Goal: Information Seeking & Learning: Learn about a topic

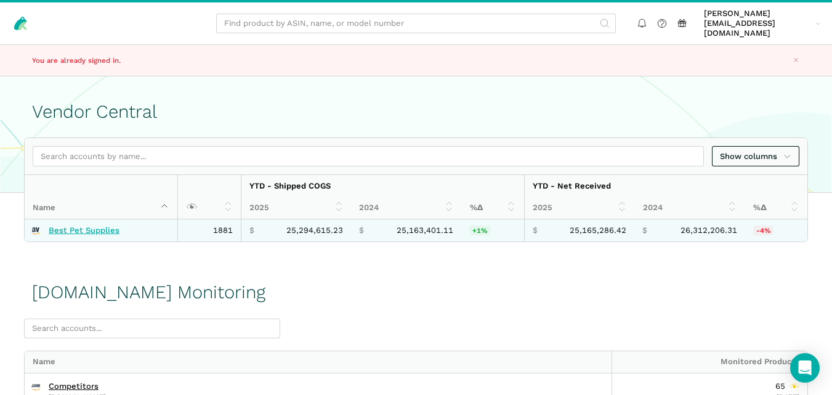
click at [97, 225] on link "Best Pet Supplies" at bounding box center [84, 230] width 71 height 10
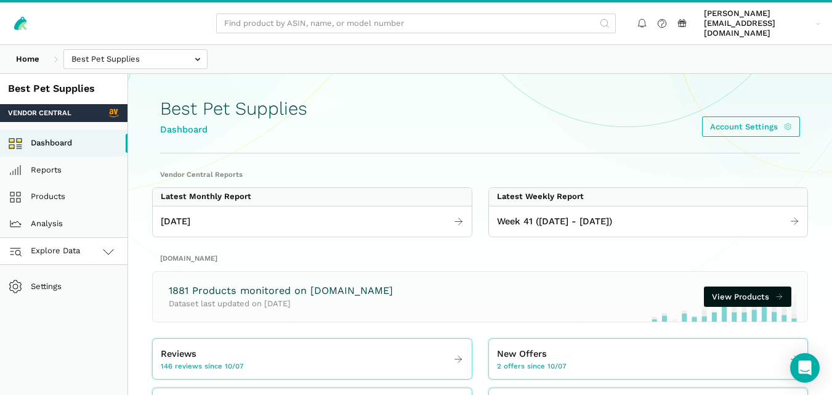
click at [95, 242] on link "Explore Data" at bounding box center [64, 251] width 128 height 27
click at [83, 292] on link "Amazon.com" at bounding box center [64, 305] width 128 height 27
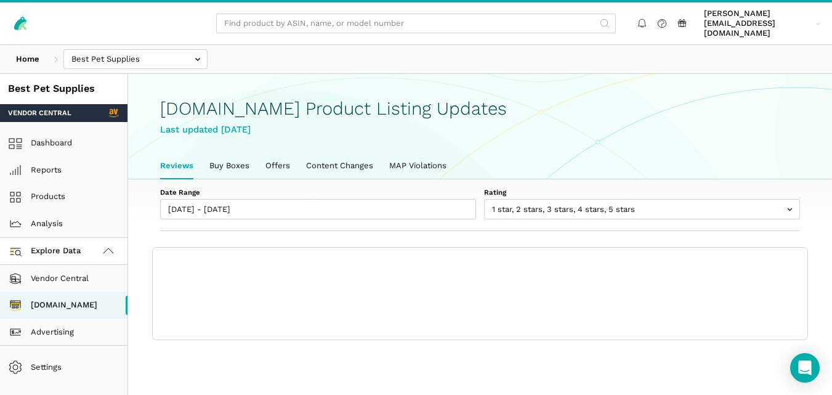
scroll to position [4, 0]
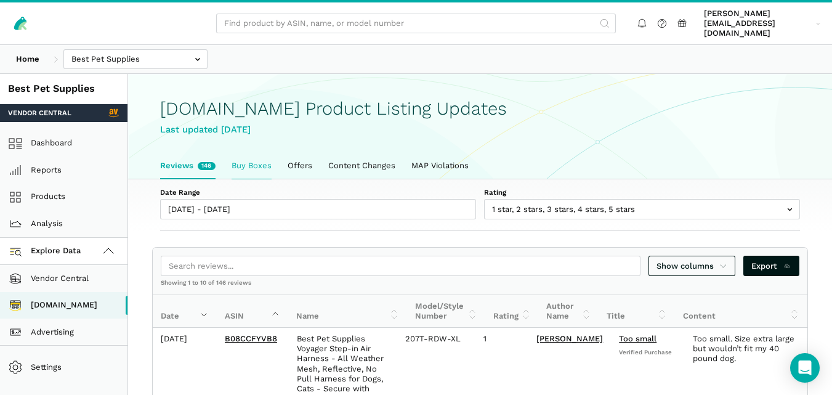
click at [254, 166] on link "Buy Boxes" at bounding box center [252, 166] width 56 height 26
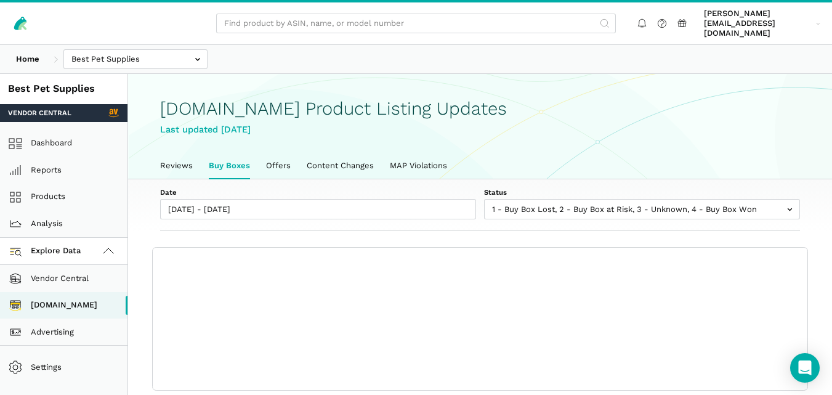
scroll to position [4, 0]
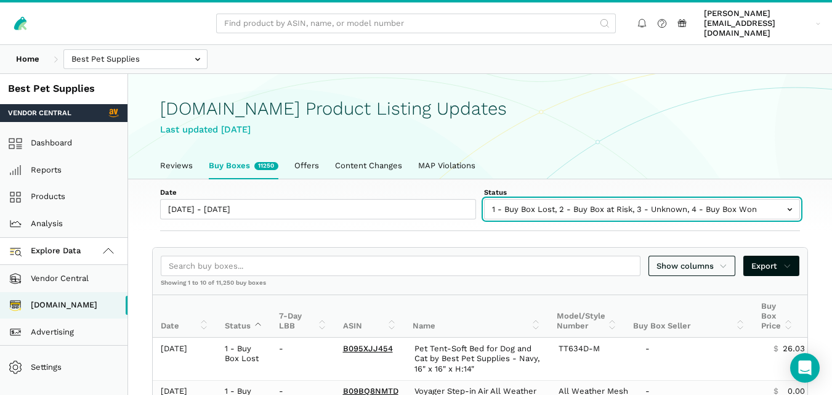
click at [556, 199] on input "text" at bounding box center [642, 209] width 316 height 20
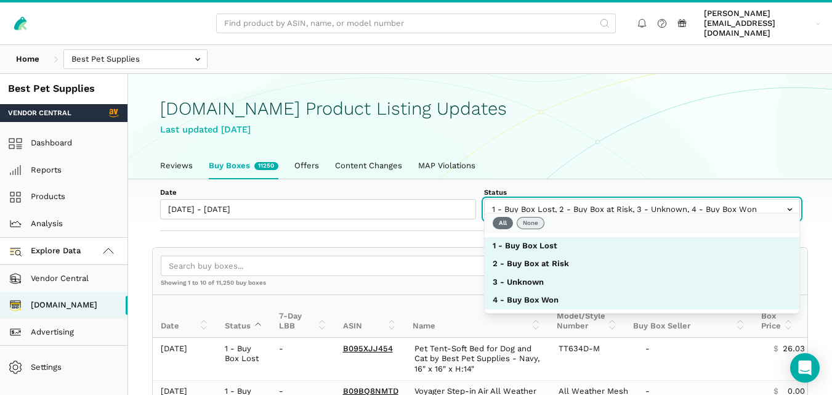
click at [536, 219] on button "None" at bounding box center [531, 223] width 28 height 12
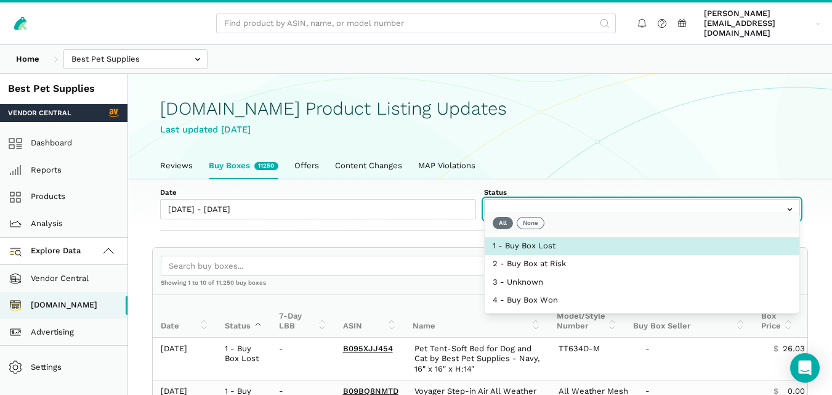
select select "1 - Buy Box Lost"
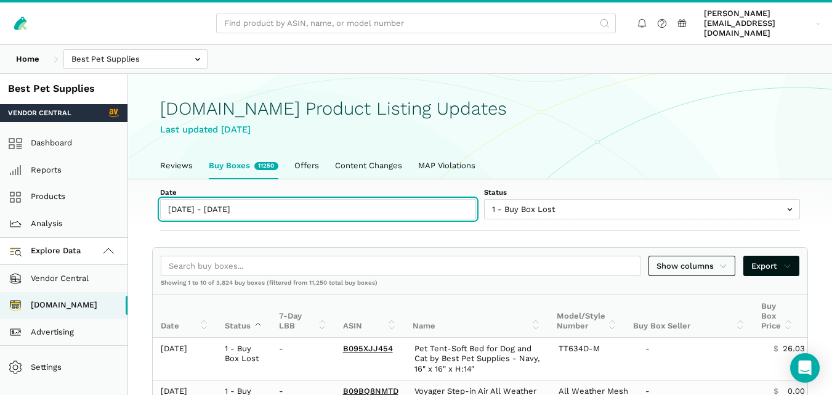
type input "10/07/2025"
type input "10/13/2025"
click at [250, 202] on input "10/07/2025 - 10/13/2025" at bounding box center [318, 209] width 316 height 20
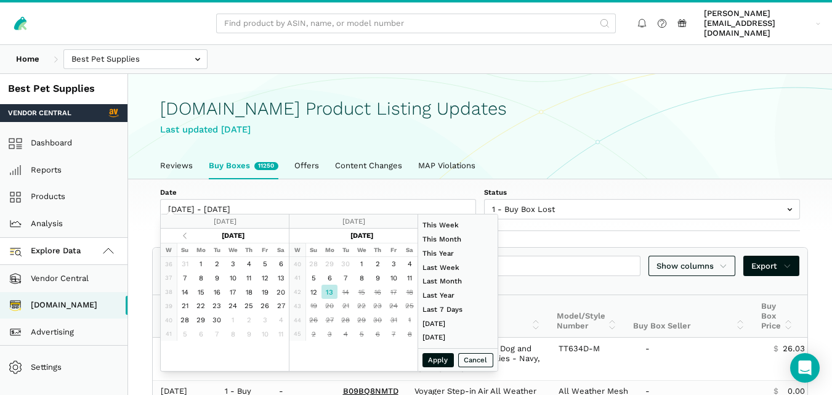
type input "08/01/2025"
type input "08/31/2025"
type input "10/13/2025"
click at [435, 359] on button "Apply" at bounding box center [439, 360] width 32 height 14
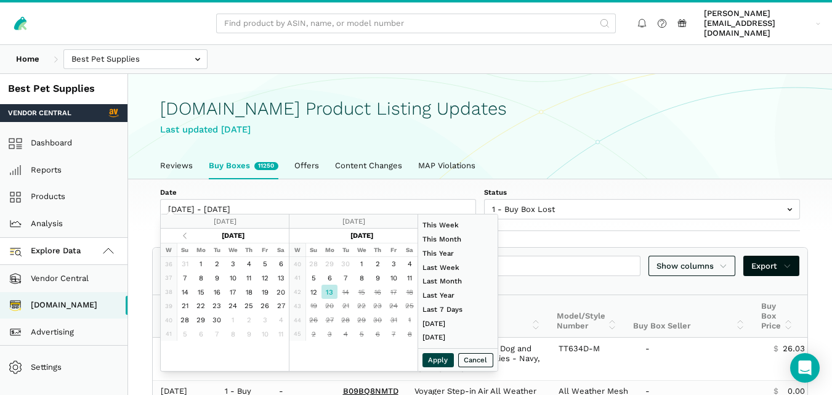
type input "10/13/2025 - 10/13/2025"
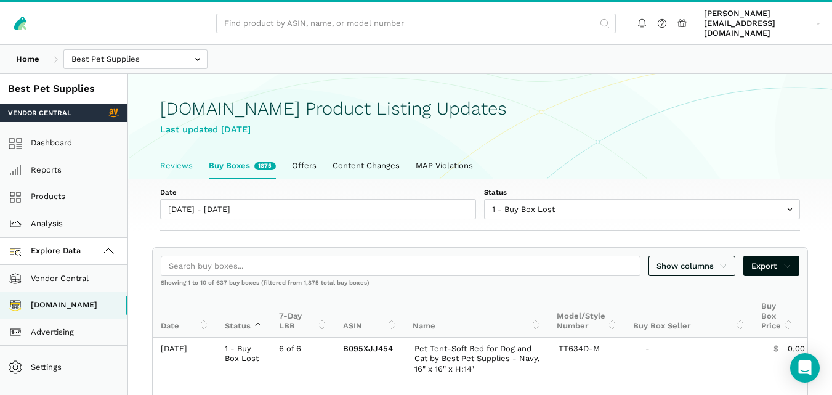
click at [168, 161] on link "Reviews" at bounding box center [176, 166] width 49 height 26
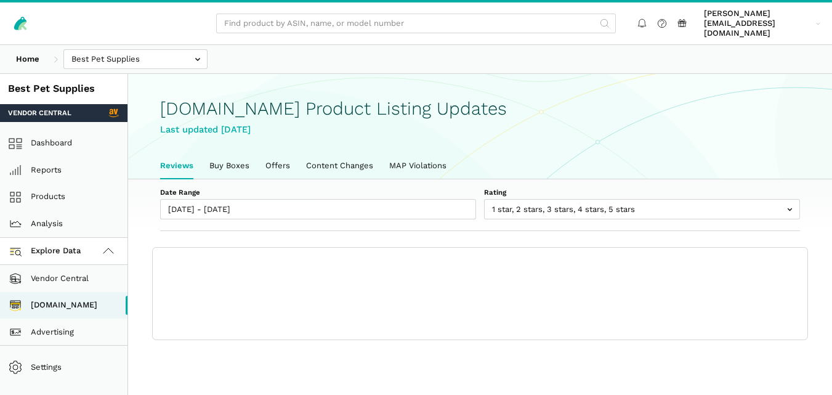
scroll to position [4, 0]
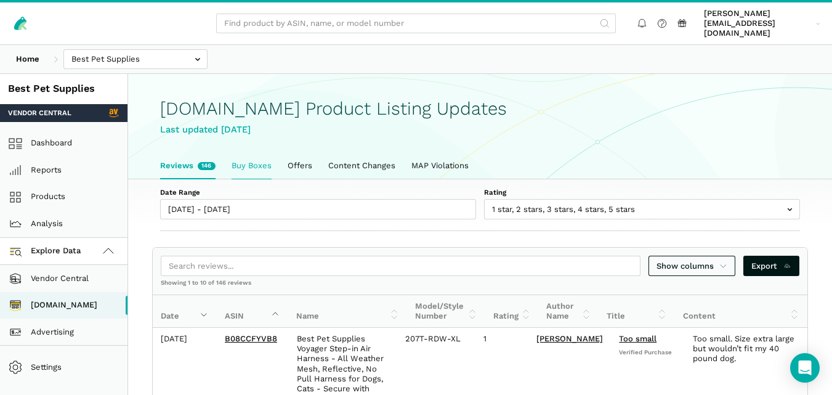
click at [238, 153] on link "Buy Boxes" at bounding box center [252, 166] width 56 height 26
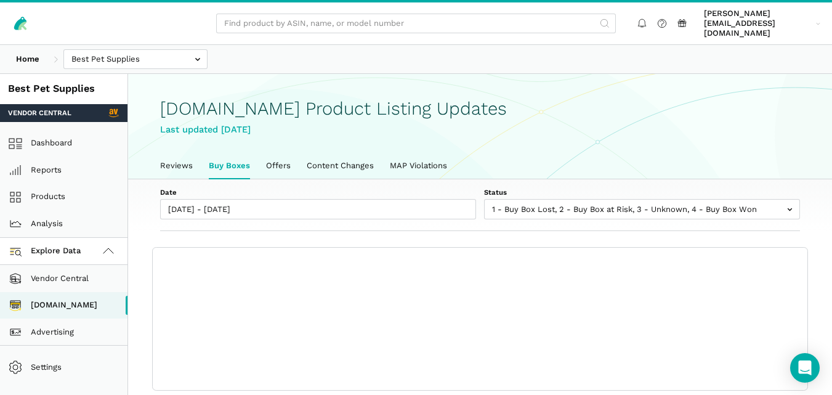
scroll to position [4, 0]
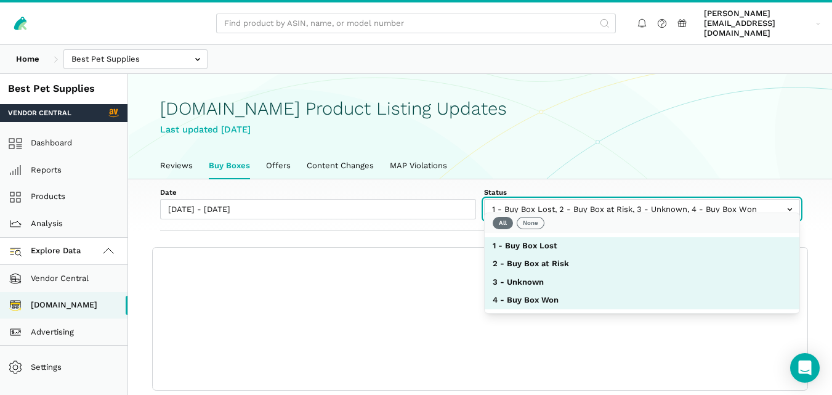
click at [588, 205] on input "text" at bounding box center [642, 209] width 316 height 20
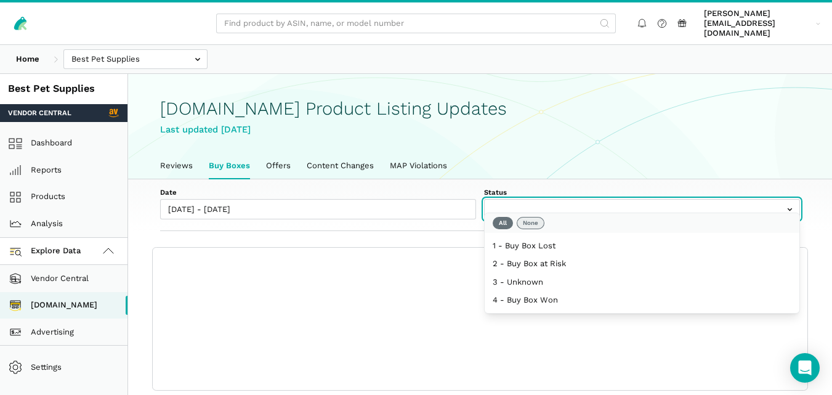
click at [530, 219] on button "None" at bounding box center [531, 223] width 28 height 12
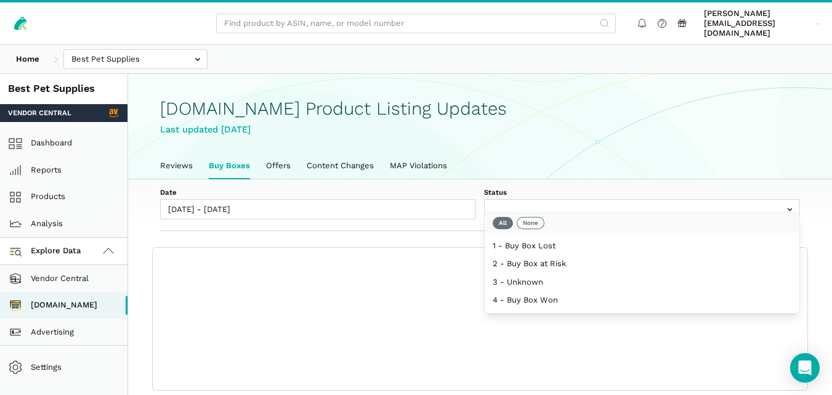
click at [461, 213] on div "Date 10/07/2025 - 10/13/2025 Status 1 - Buy Box Lost 2 - Buy Box at Risk 3 - Un…" at bounding box center [480, 205] width 704 height 52
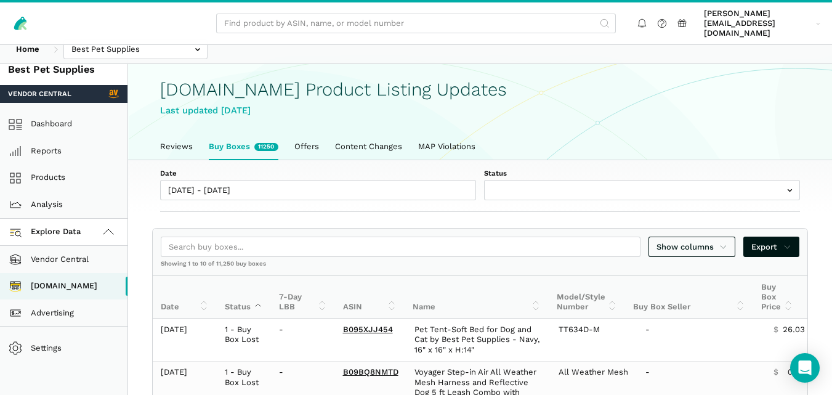
scroll to position [0, 0]
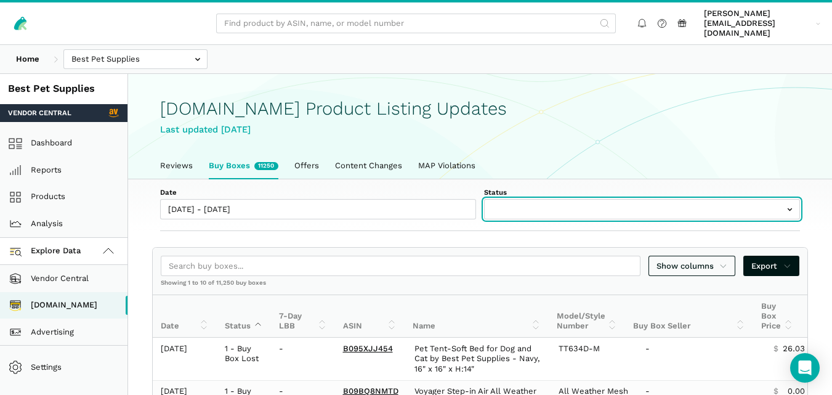
click at [701, 208] on input "text" at bounding box center [642, 209] width 316 height 20
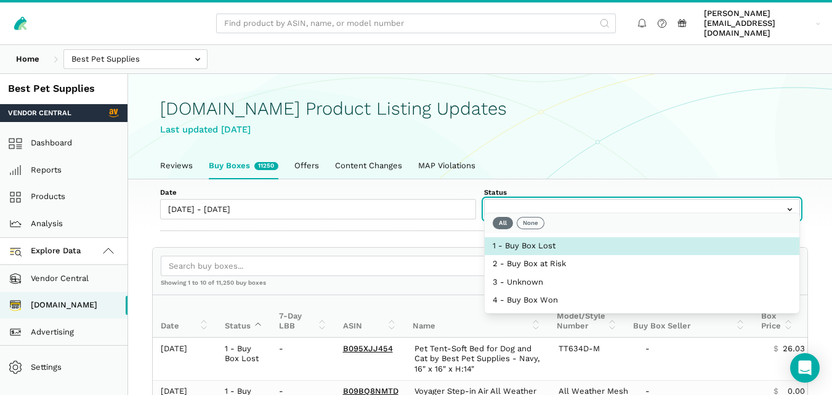
select select "1 - Buy Box Lost"
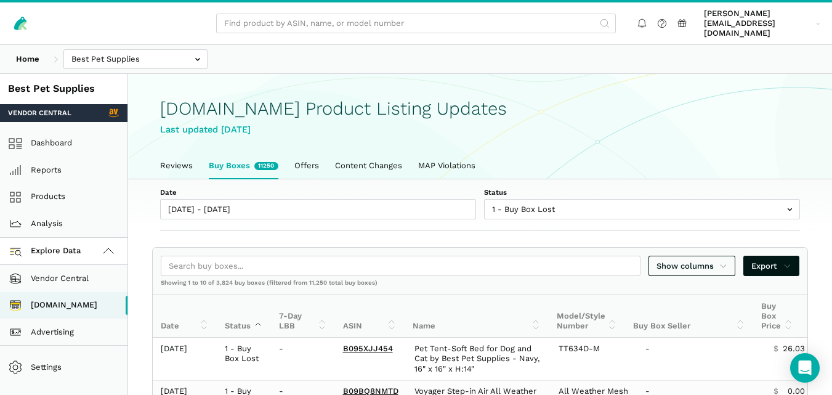
click at [435, 219] on div "Date 10/07/2025 - 10/13/2025 Status 1 - Buy Box Lost 2 - Buy Box at Risk 3 - Un…" at bounding box center [480, 205] width 704 height 52
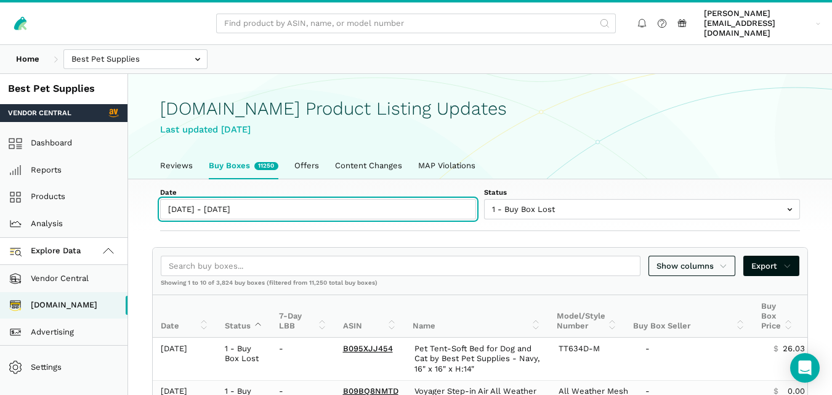
type input "10/07/2025"
type input "10/13/2025"
click at [246, 201] on input "10/07/2025 - 10/13/2025" at bounding box center [318, 209] width 316 height 20
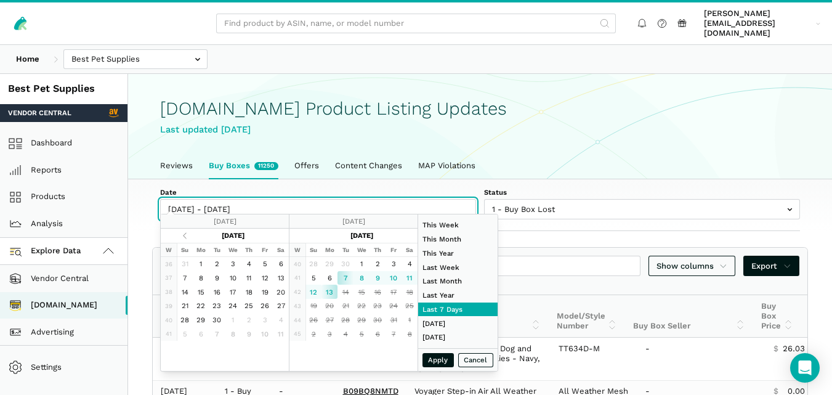
type input "10/13/2025"
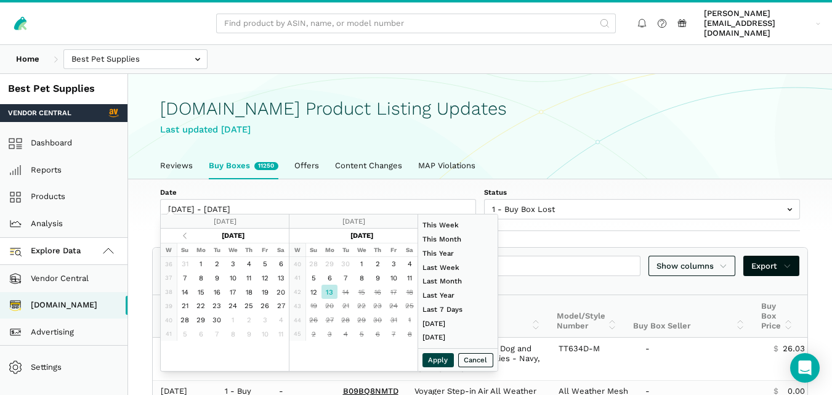
click at [432, 355] on button "Apply" at bounding box center [439, 360] width 32 height 14
type input "10/13/2025 - 10/13/2025"
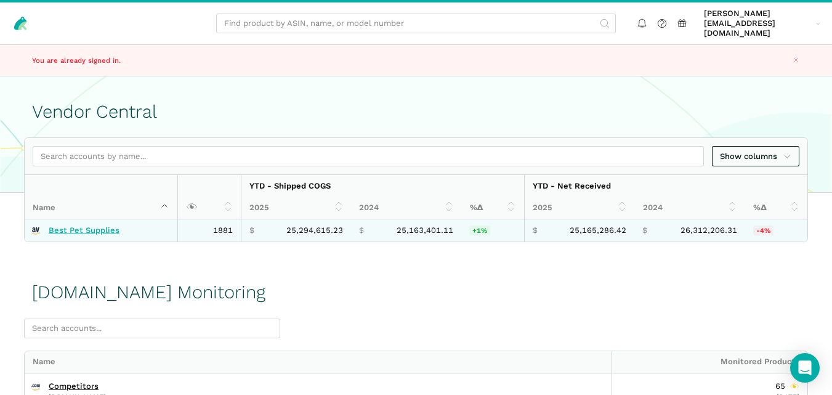
click at [92, 225] on link "Best Pet Supplies" at bounding box center [84, 230] width 71 height 10
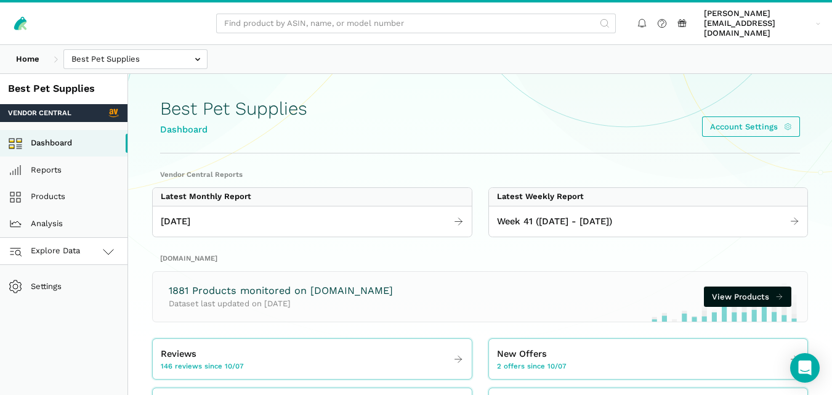
click at [90, 247] on link "Explore Data" at bounding box center [64, 251] width 128 height 27
click at [75, 299] on link "[DOMAIN_NAME]" at bounding box center [64, 305] width 128 height 27
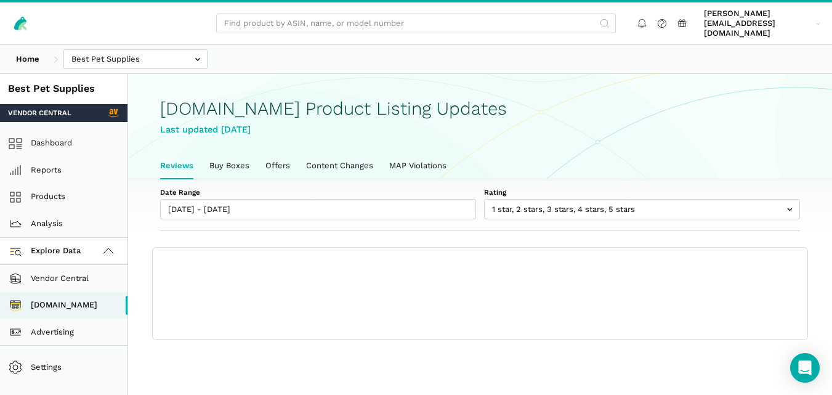
scroll to position [4, 0]
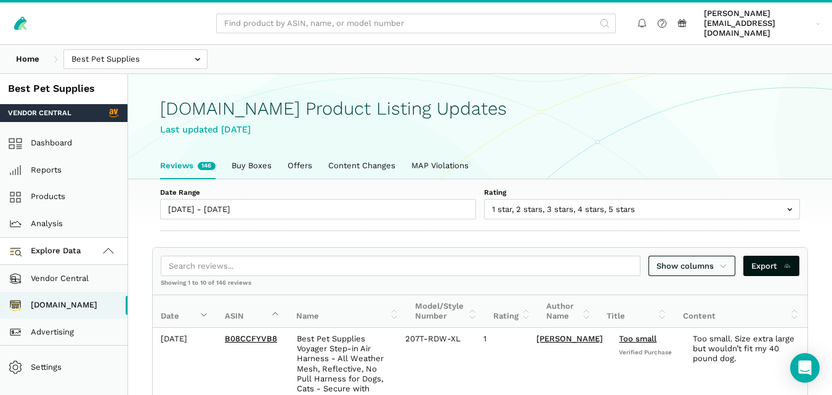
click at [93, 238] on link "Explore Data" at bounding box center [64, 251] width 128 height 27
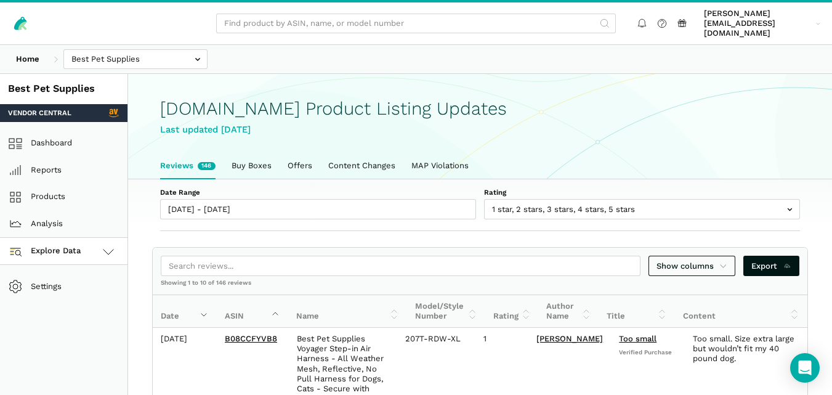
click at [93, 238] on link "Explore Data" at bounding box center [64, 251] width 128 height 27
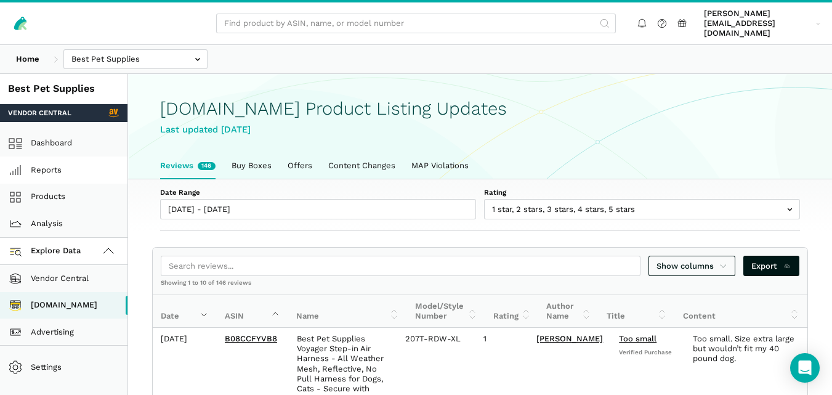
click at [78, 161] on link "Reports" at bounding box center [64, 169] width 128 height 27
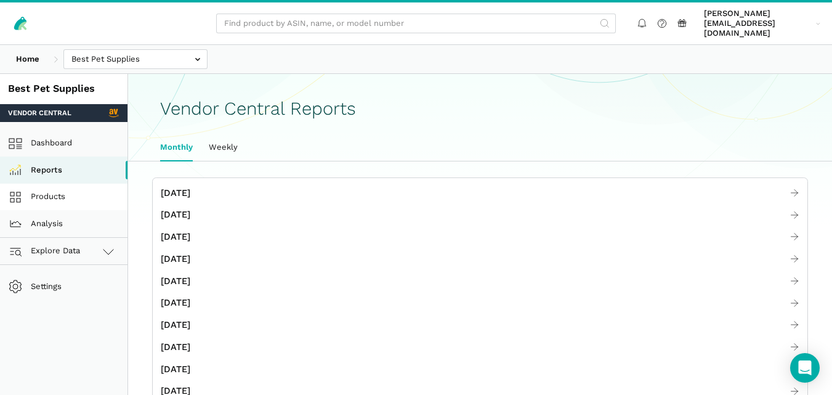
click at [68, 187] on link "Products" at bounding box center [64, 197] width 128 height 27
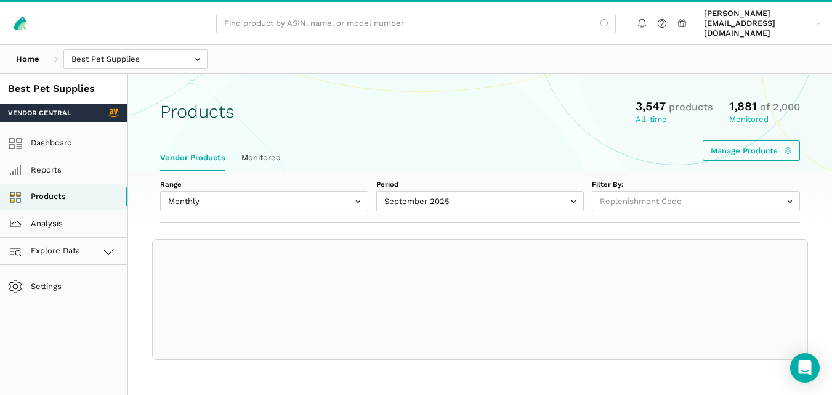
select select
click at [262, 145] on link "Monitored" at bounding box center [260, 158] width 55 height 26
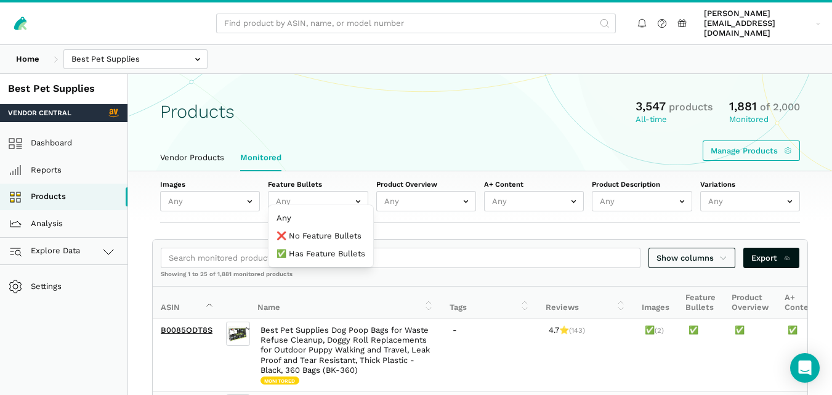
drag, startPoint x: 346, startPoint y: 189, endPoint x: 299, endPoint y: 141, distance: 66.6
click at [299, 145] on ul "Vendor Products Monitored" at bounding box center [480, 158] width 656 height 26
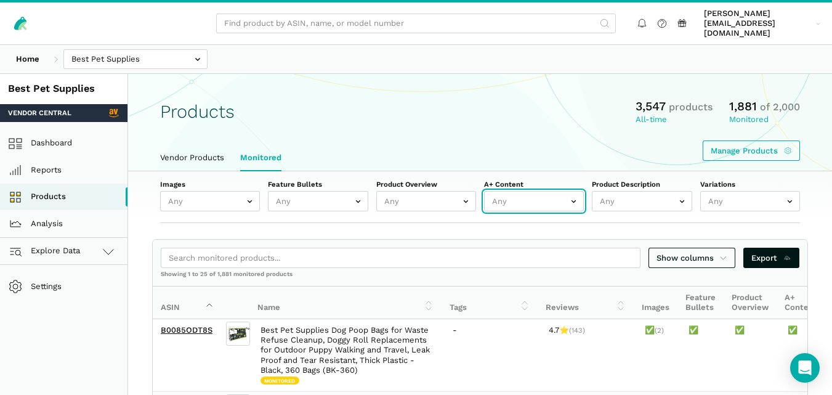
click at [516, 193] on input "text" at bounding box center [534, 201] width 100 height 20
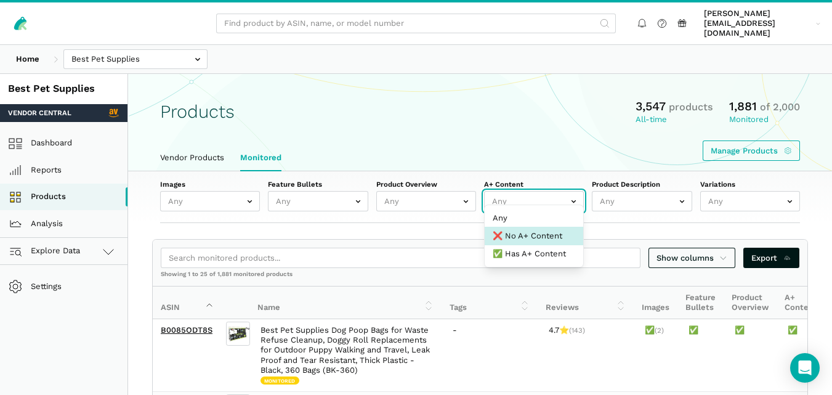
select select "false"
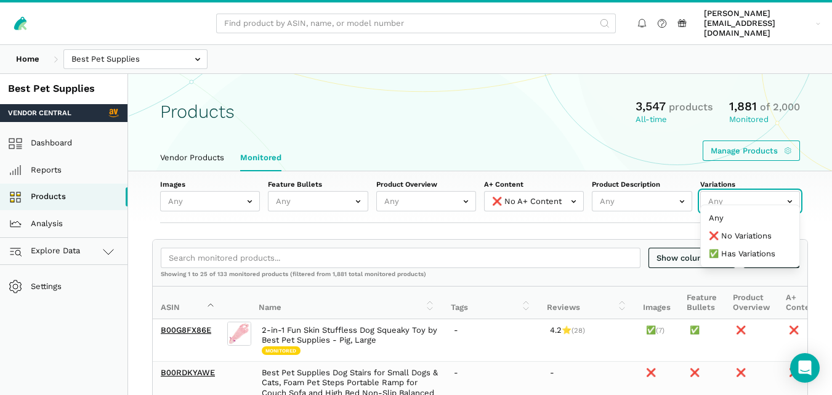
click at [710, 191] on input "text" at bounding box center [750, 201] width 100 height 20
select select "false"
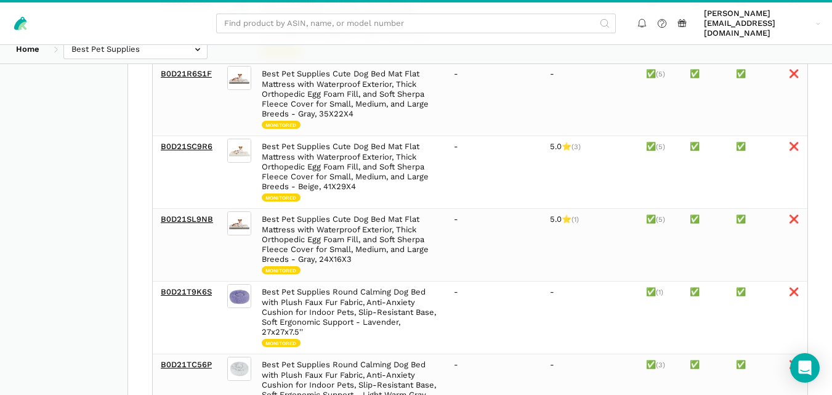
scroll to position [1707, 0]
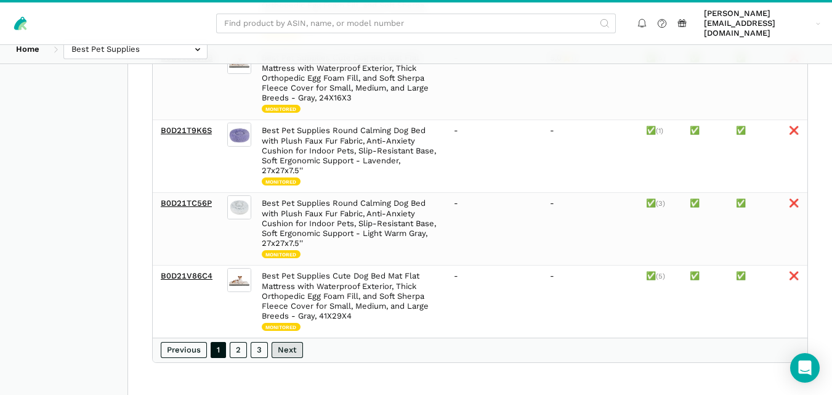
click at [282, 348] on link "Next" at bounding box center [287, 350] width 31 height 16
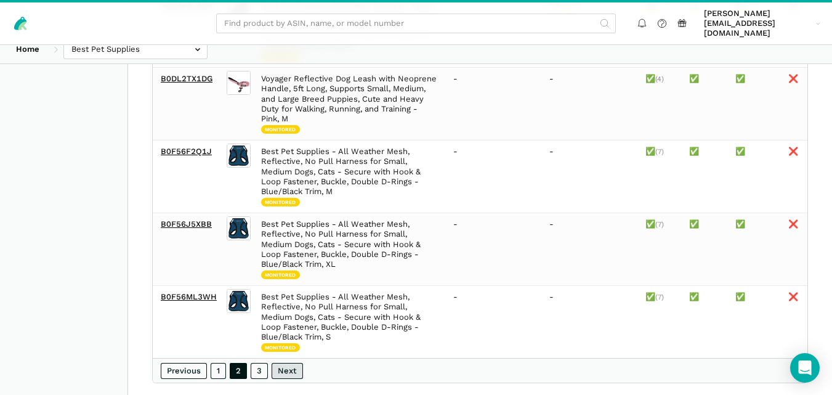
click at [284, 379] on link "Next" at bounding box center [287, 371] width 31 height 16
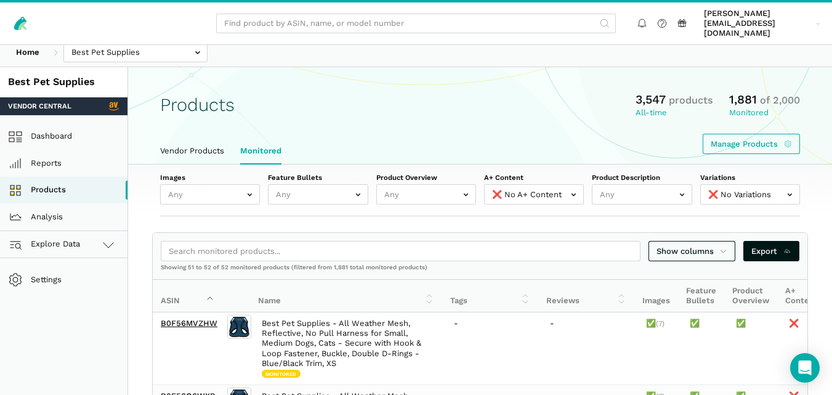
scroll to position [0, 0]
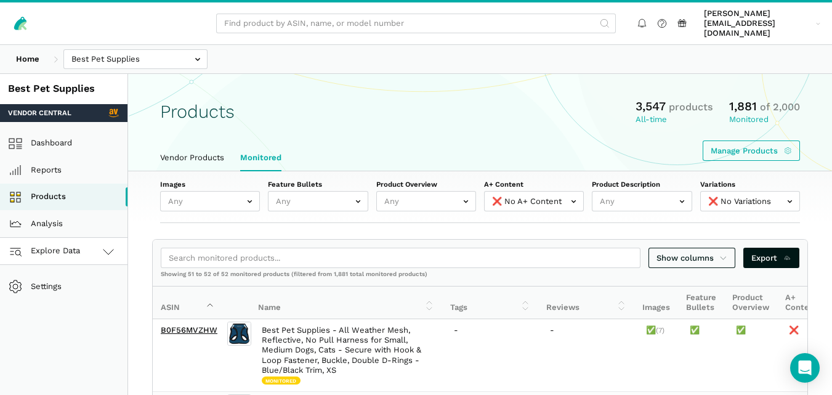
click at [69, 244] on span "Explore Data" at bounding box center [46, 251] width 68 height 15
click at [135, 217] on main "Products 3,547 products All-time 1,881 of 2,000 Monitored Manage Products Vendo…" at bounding box center [480, 297] width 704 height 447
